Goal: Task Accomplishment & Management: Use online tool/utility

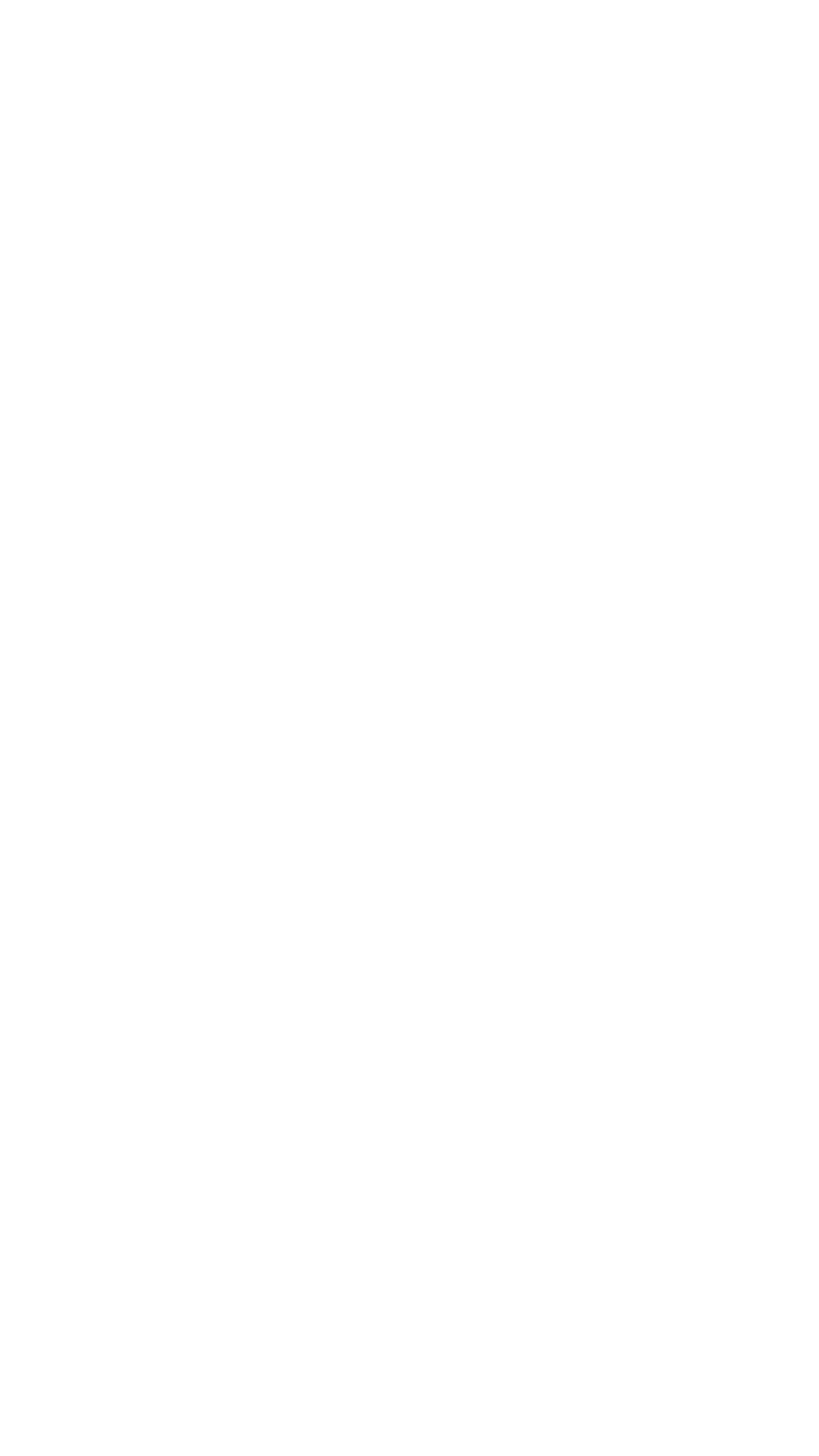
click at [195, 688] on div at bounding box center [187, 695] width 15 height 15
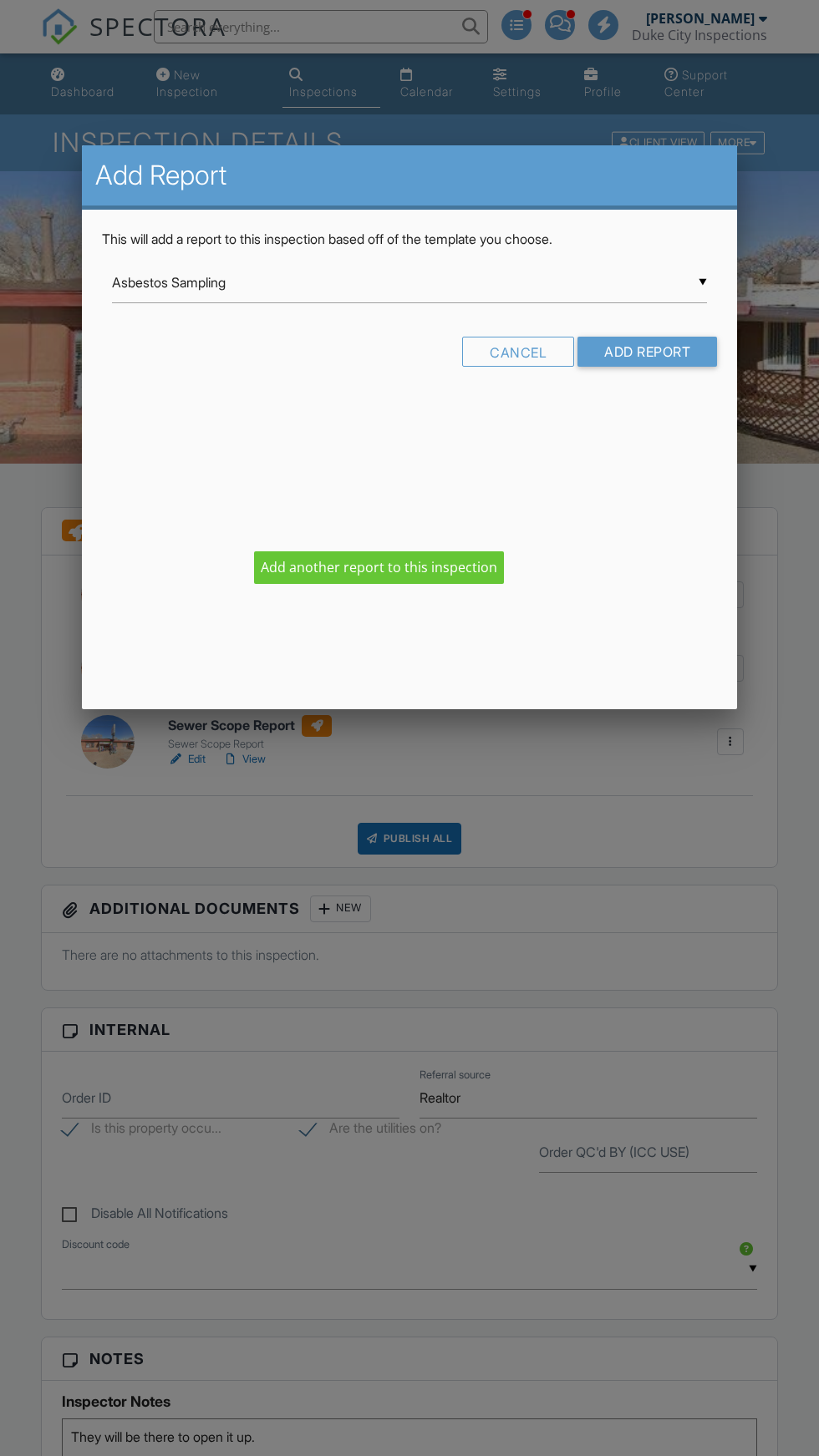
click at [292, 289] on input "Asbestos Sampling" at bounding box center [410, 283] width 595 height 41
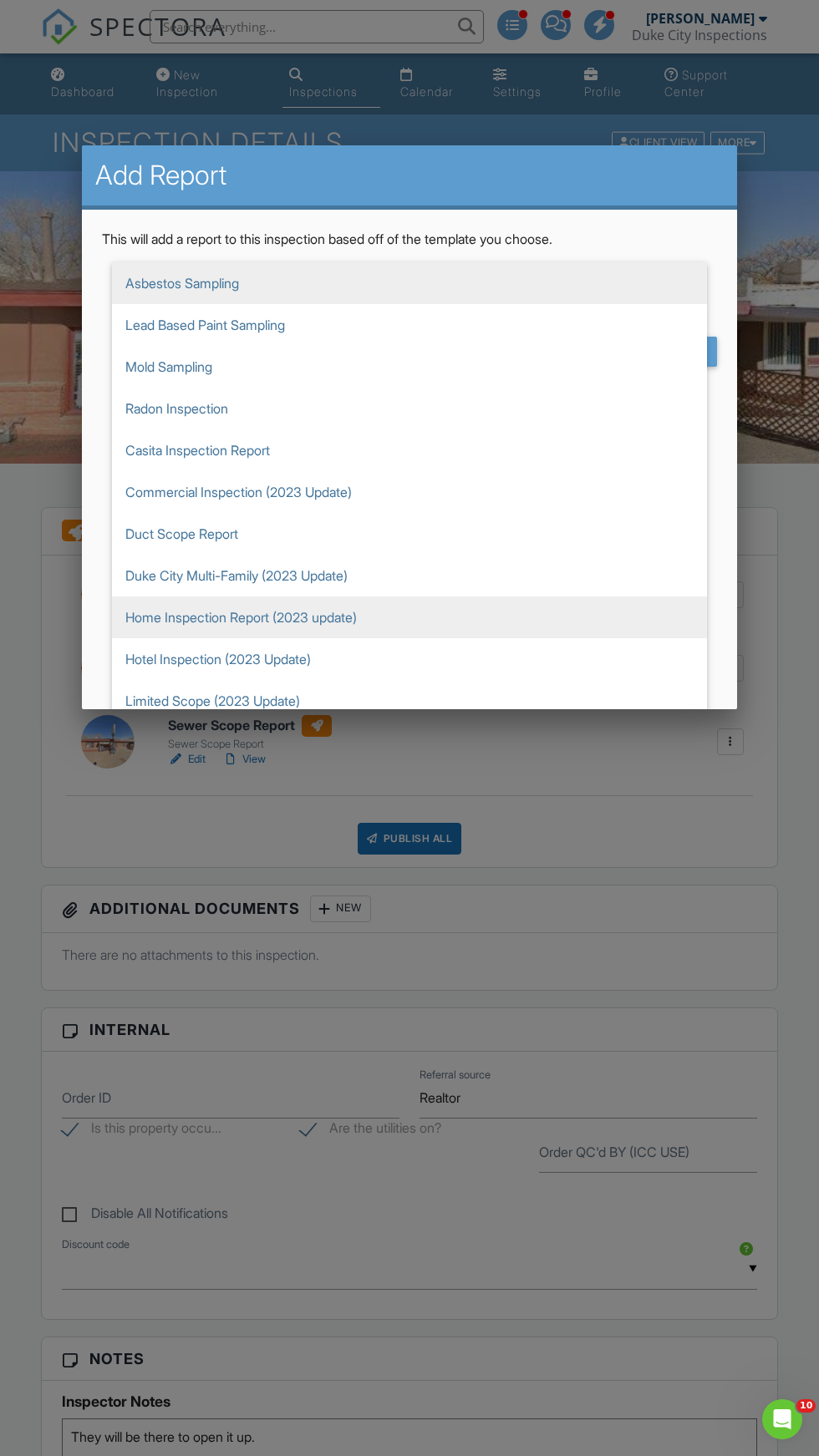
click at [218, 622] on span "Home Inspection Report (2023 update)" at bounding box center [410, 617] width 595 height 42
type input "Home Inspection Report (2023 update)"
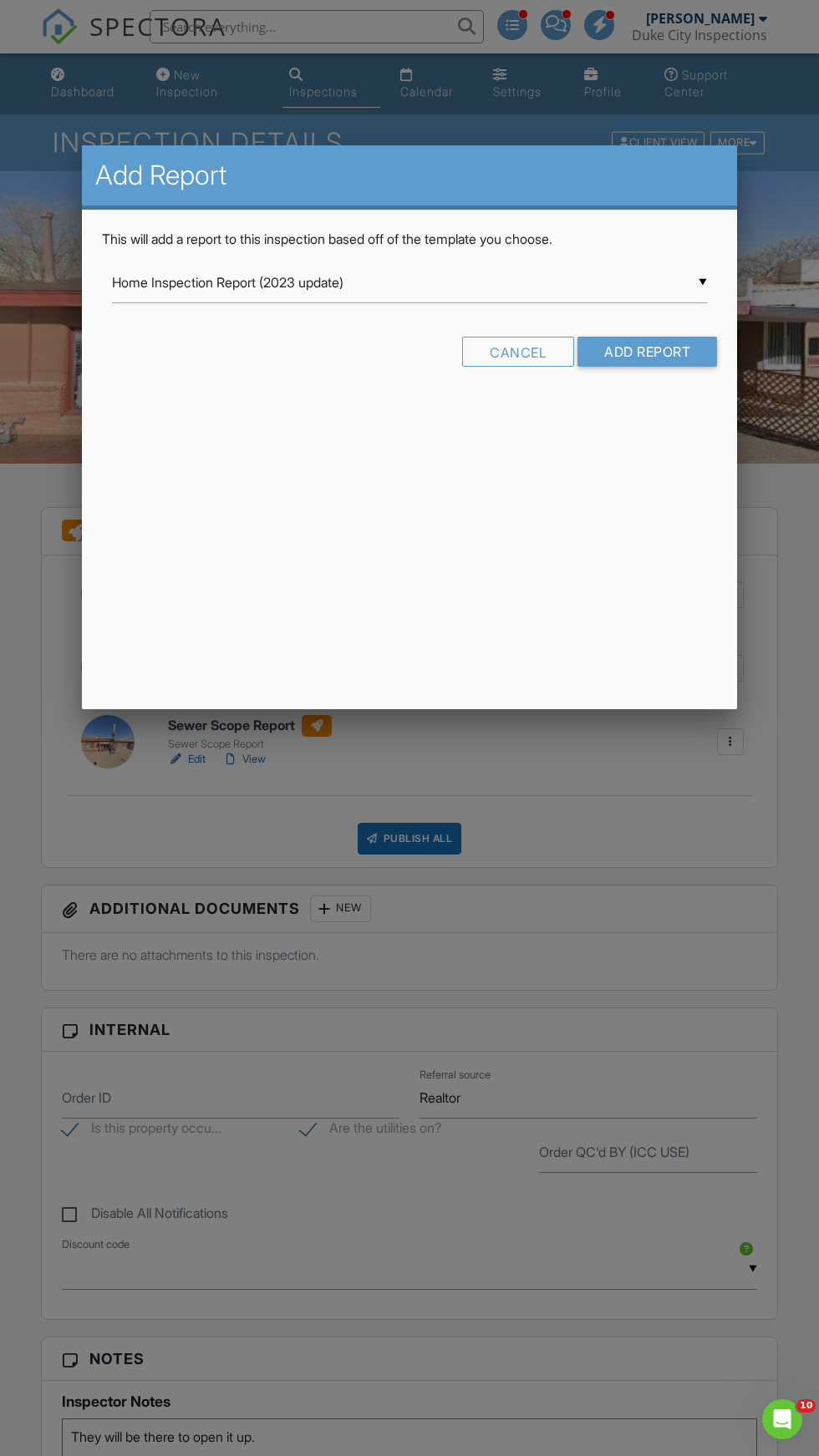
click at [216, 278] on input "Home Inspection Report (2023 update)" at bounding box center [410, 283] width 595 height 41
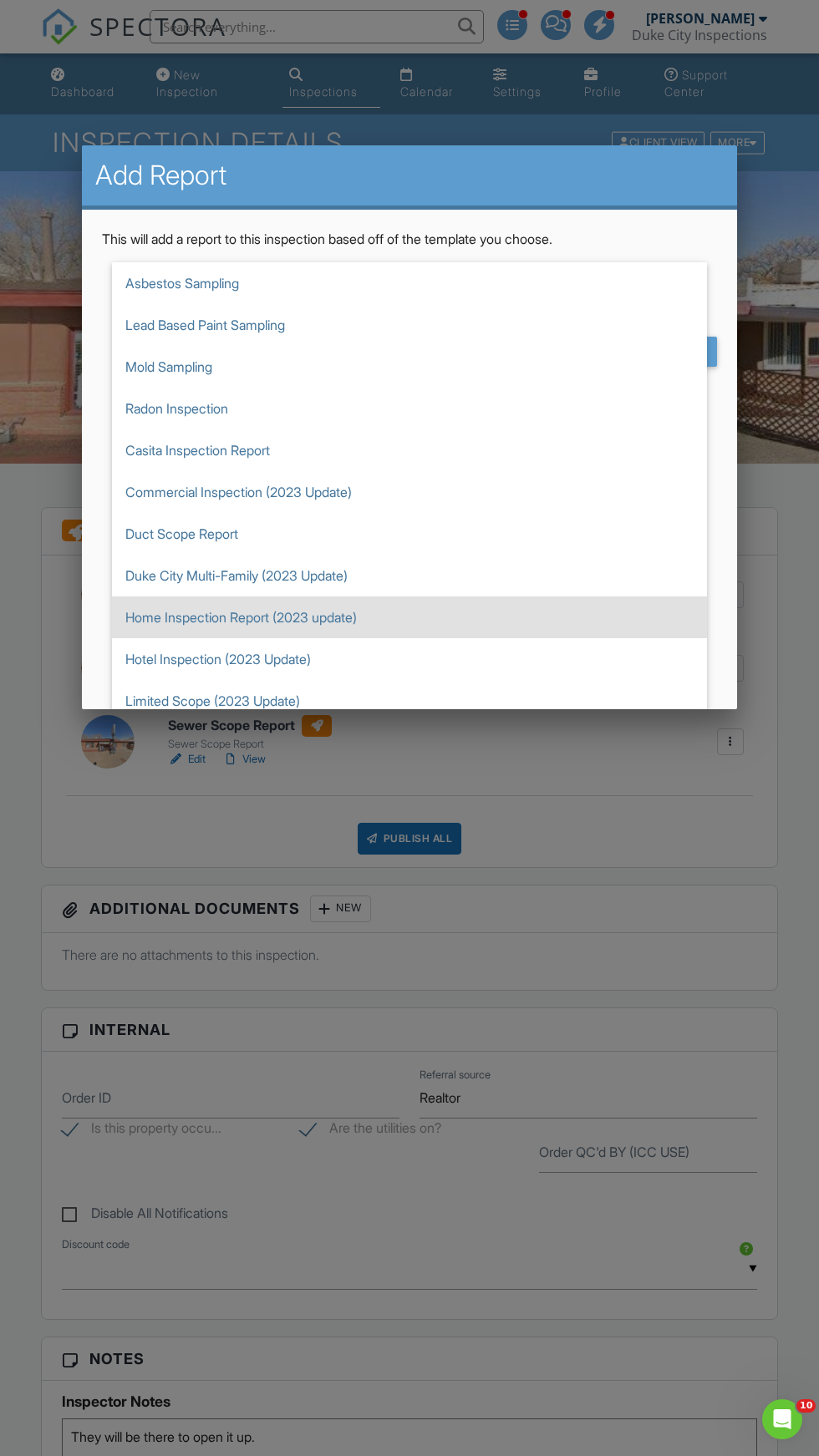
click at [179, 614] on span "Home Inspection Report (2023 update)" at bounding box center [410, 617] width 595 height 42
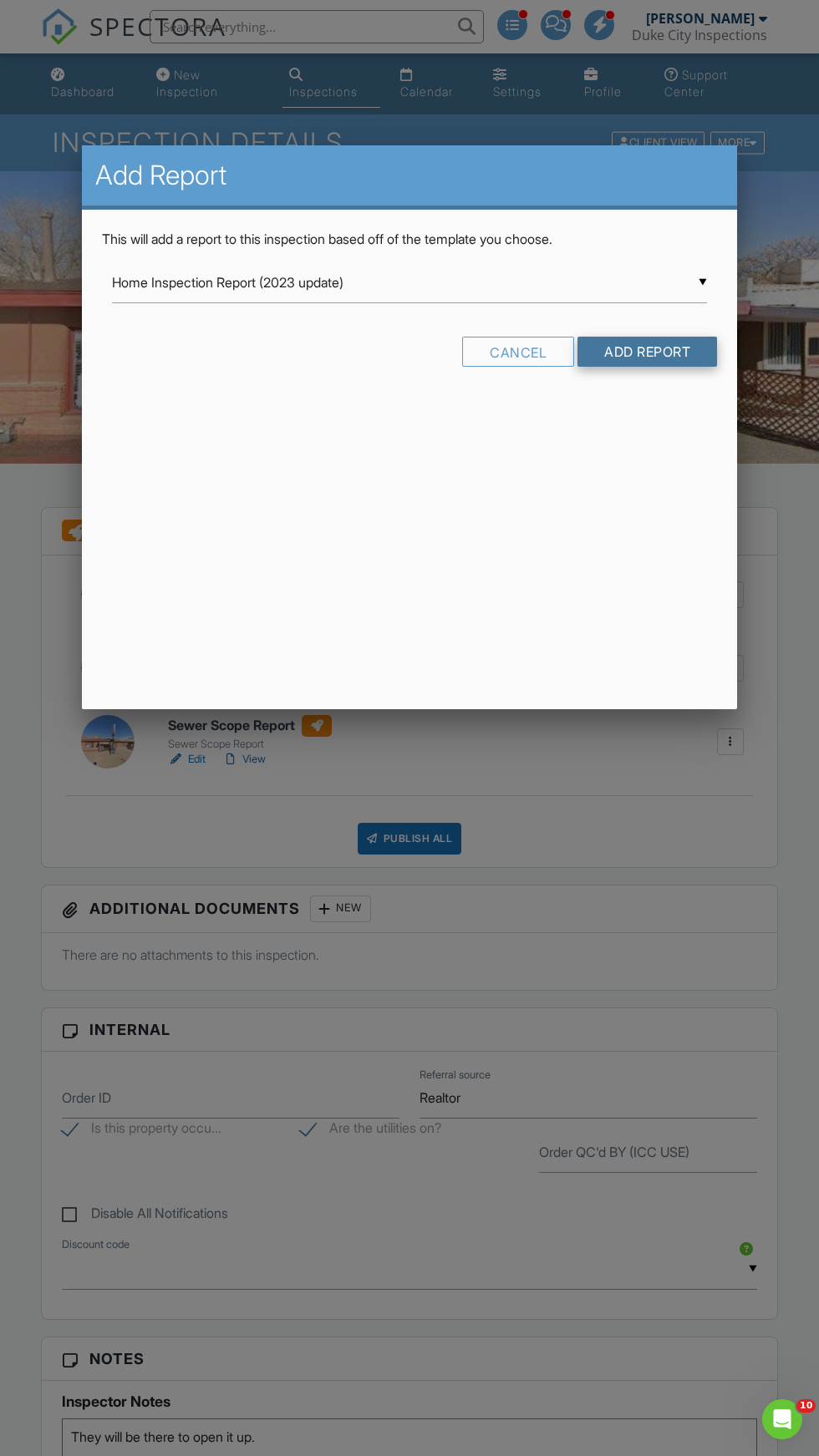
click at [672, 351] on input "Add Report" at bounding box center [647, 352] width 140 height 30
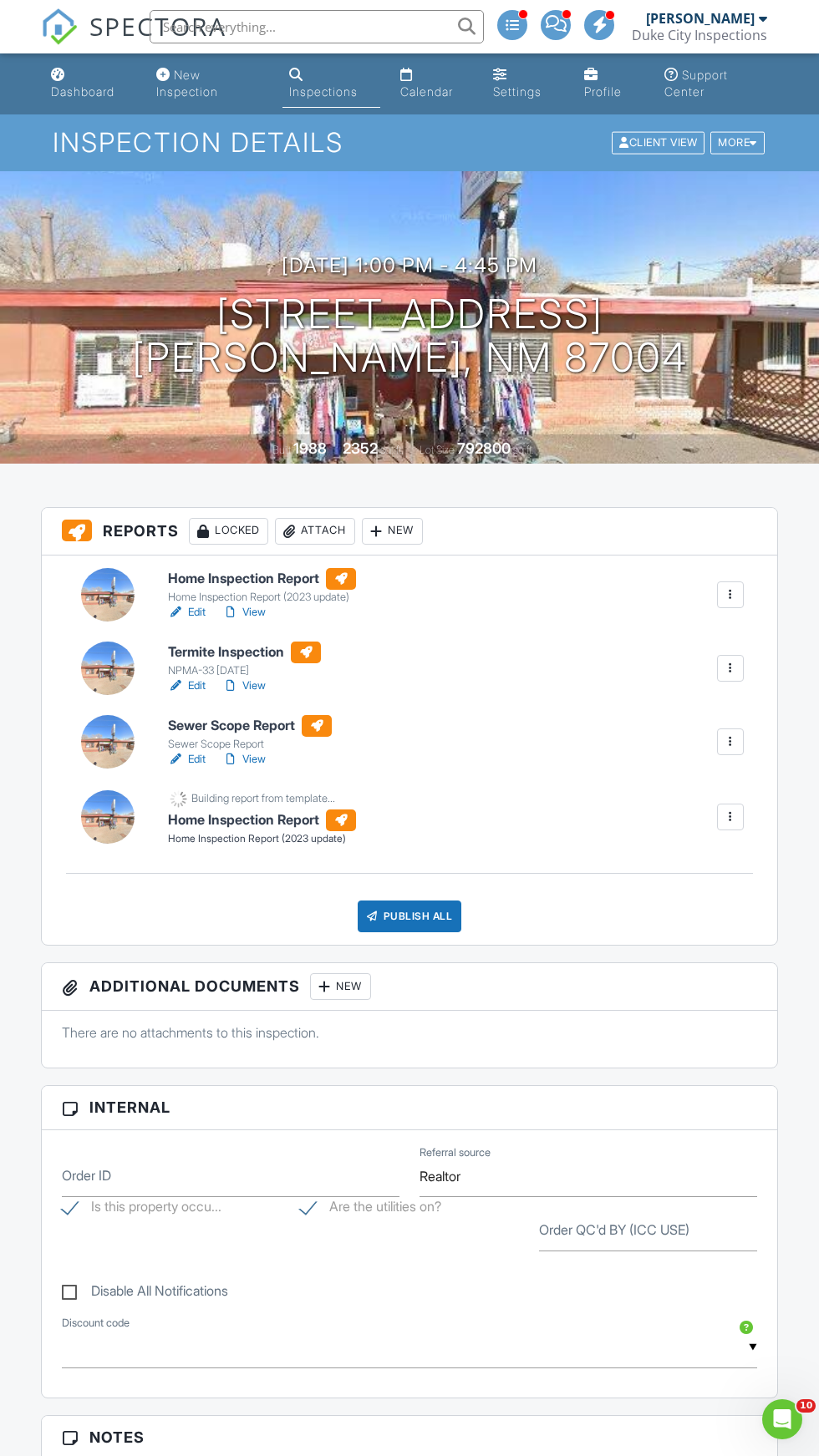
click at [735, 819] on div at bounding box center [730, 817] width 17 height 17
click at [301, 837] on div "Home Inspection Report (2023 update)" at bounding box center [262, 839] width 188 height 14
click at [274, 811] on h6 "Home Inspection Report" at bounding box center [262, 820] width 188 height 22
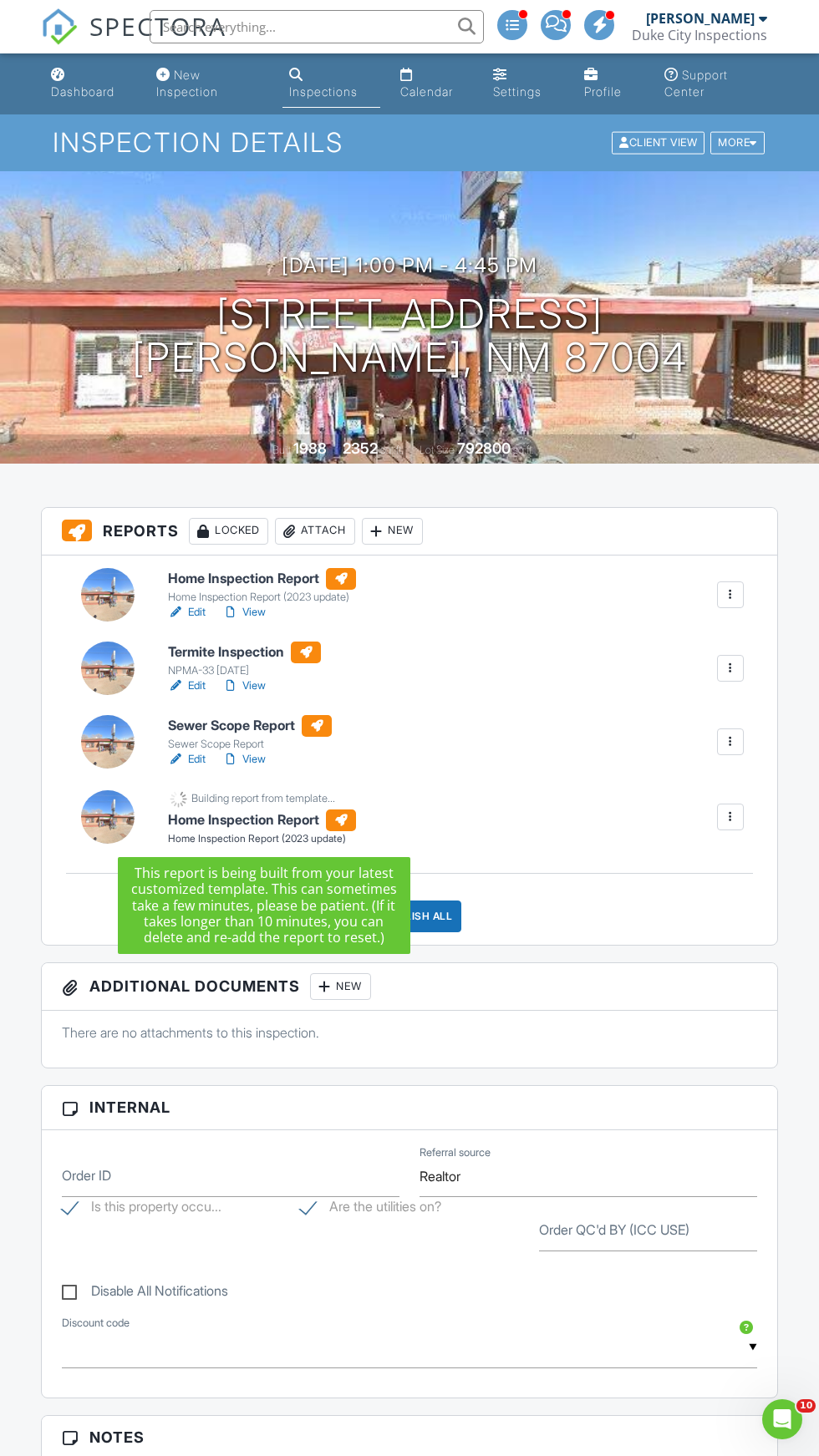
click at [97, 822] on div at bounding box center [108, 817] width 53 height 53
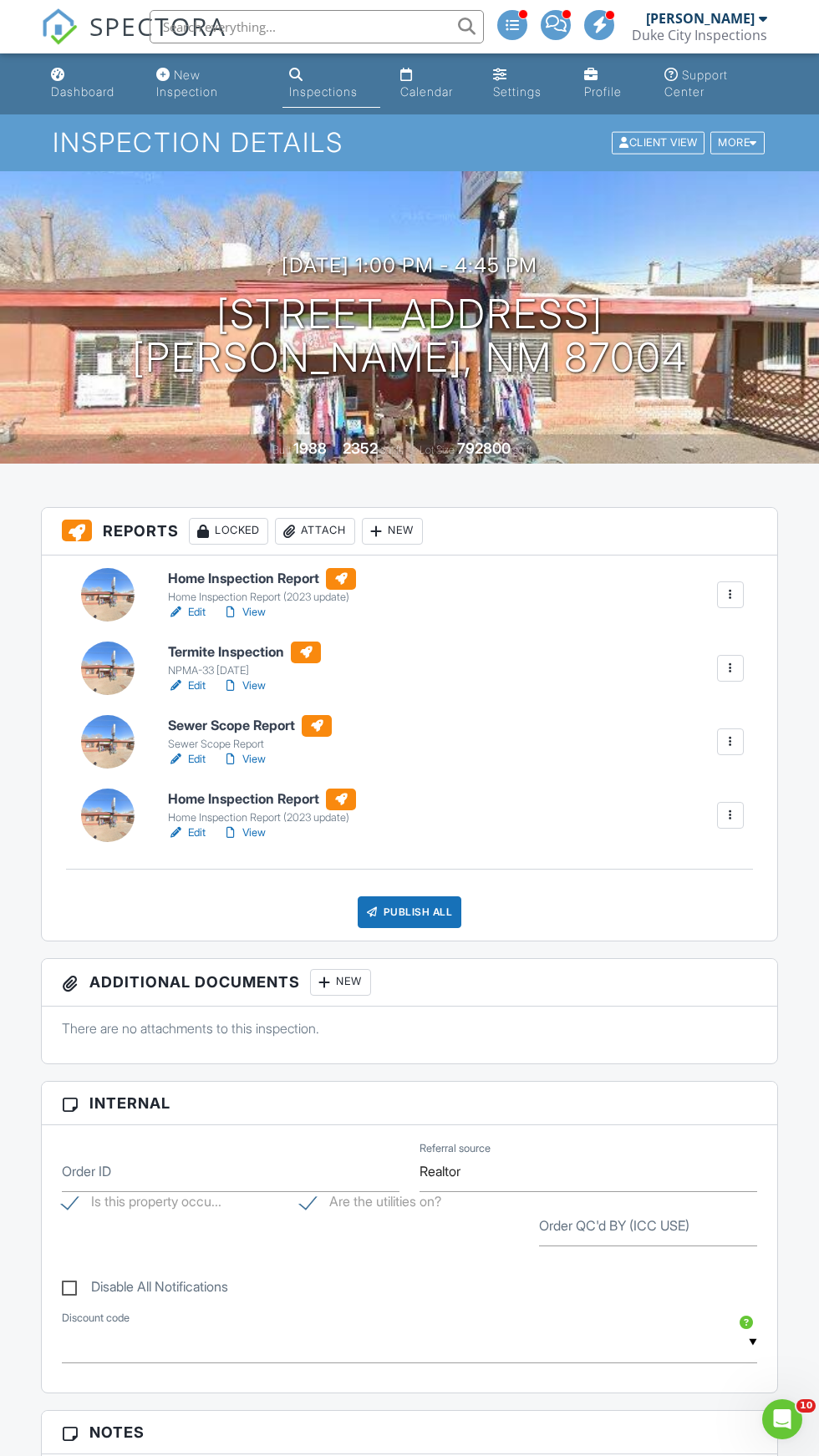
click at [194, 803] on h6 "Home Inspection Report" at bounding box center [262, 799] width 188 height 22
